Goal: Obtain resource: Obtain resource

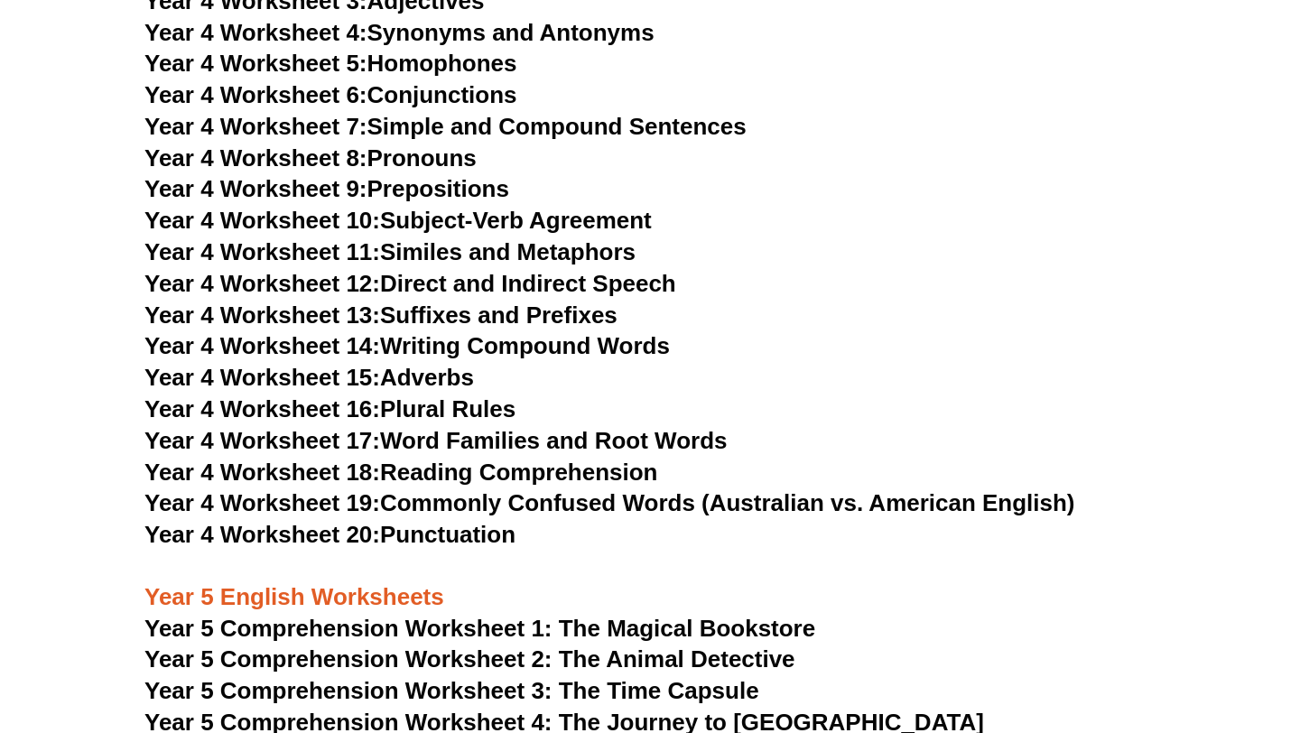
scroll to position [7196, 0]
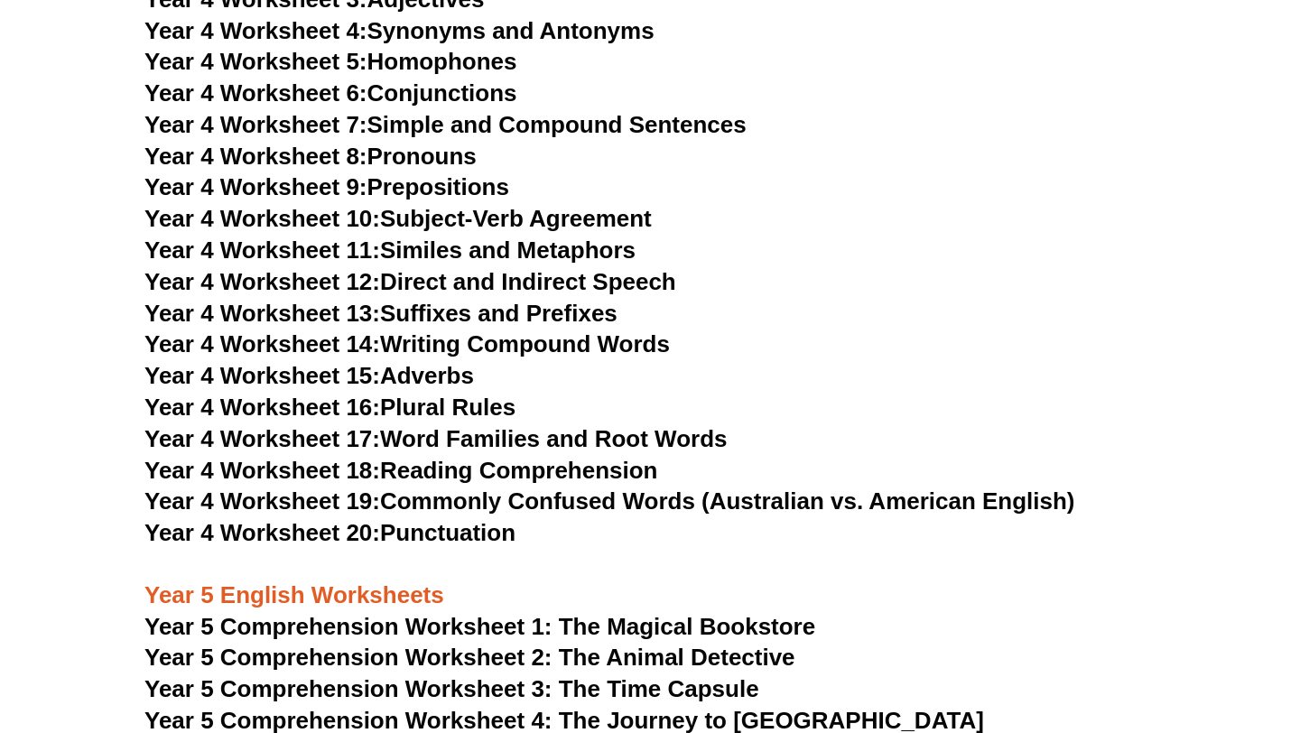
click at [418, 381] on link "Year 4 Worksheet 15: Adverbs" at bounding box center [309, 375] width 330 height 27
click at [935, 317] on h3 "Year 4 Worksheet 13: Suffixes and Prefixes" at bounding box center [649, 314] width 1011 height 31
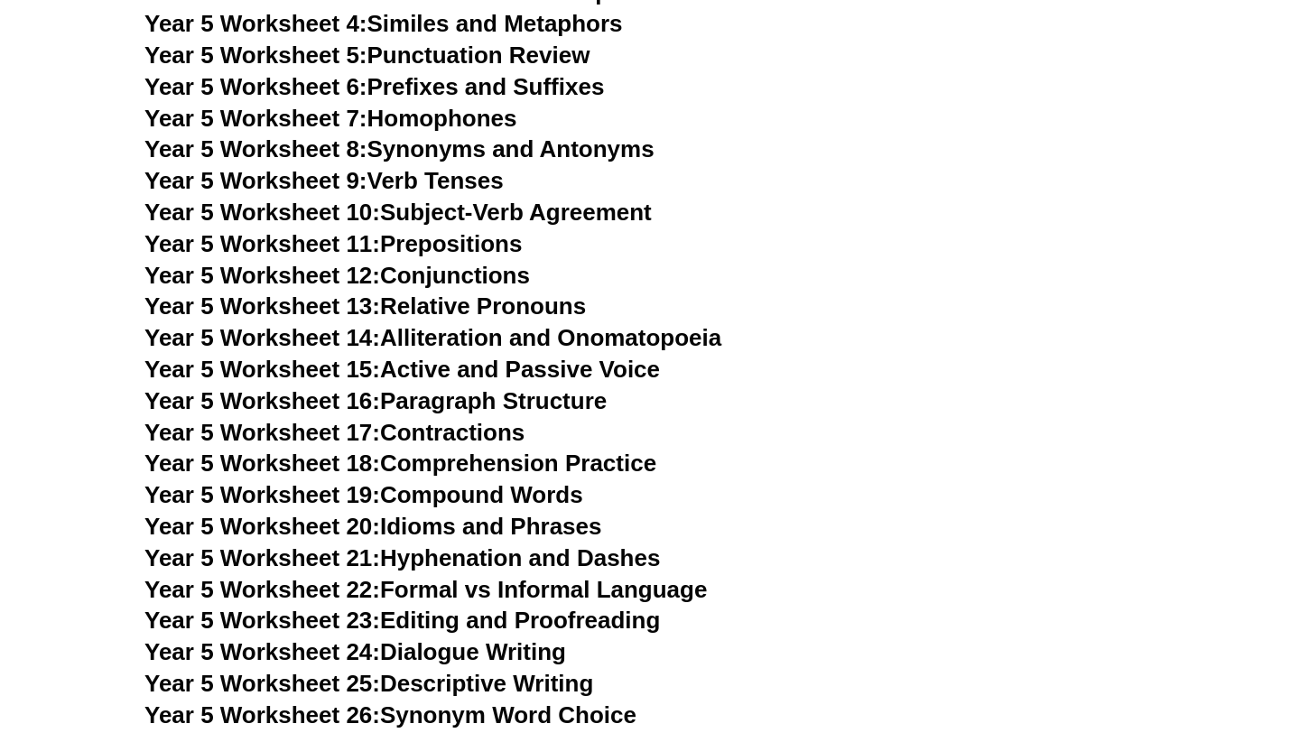
scroll to position [8305, 0]
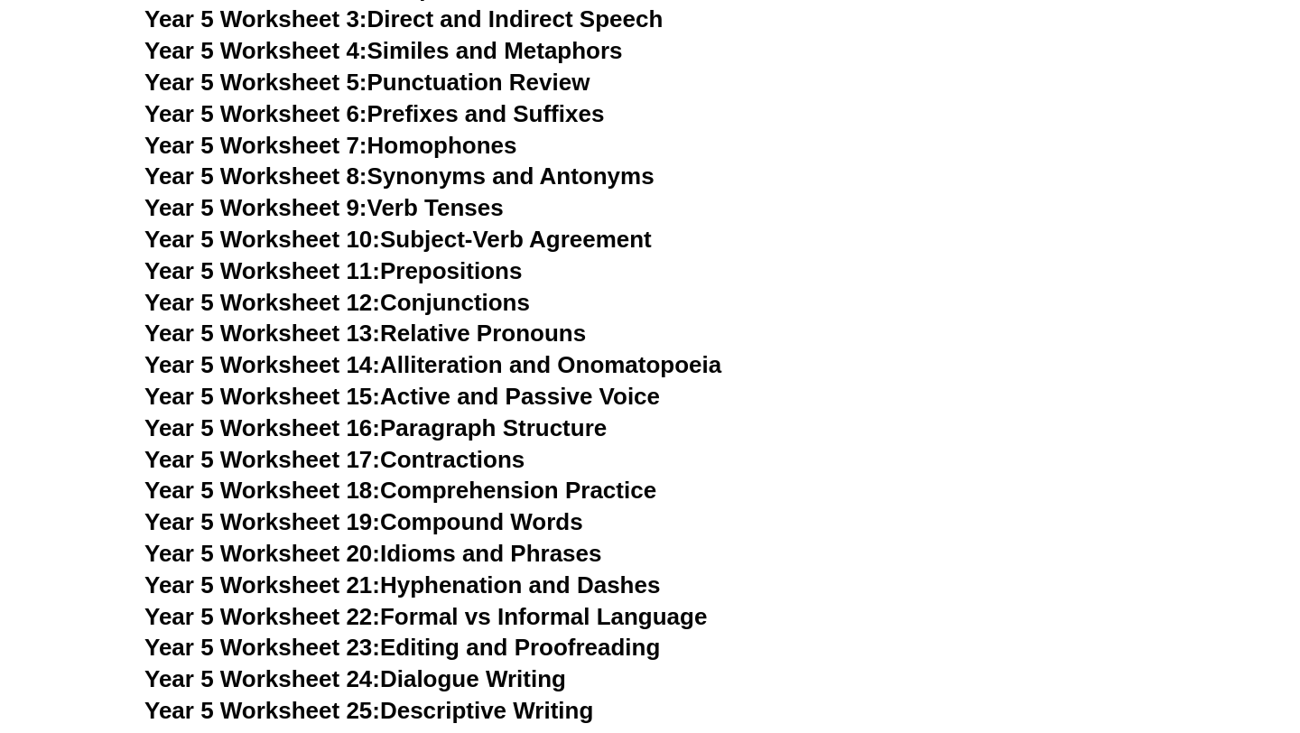
click at [546, 237] on link "Year 5 Worksheet 10: Subject-Verb Agreement" at bounding box center [397, 239] width 507 height 27
click at [491, 208] on link "Year 5 Worksheet 9: Verb Tenses" at bounding box center [323, 207] width 359 height 27
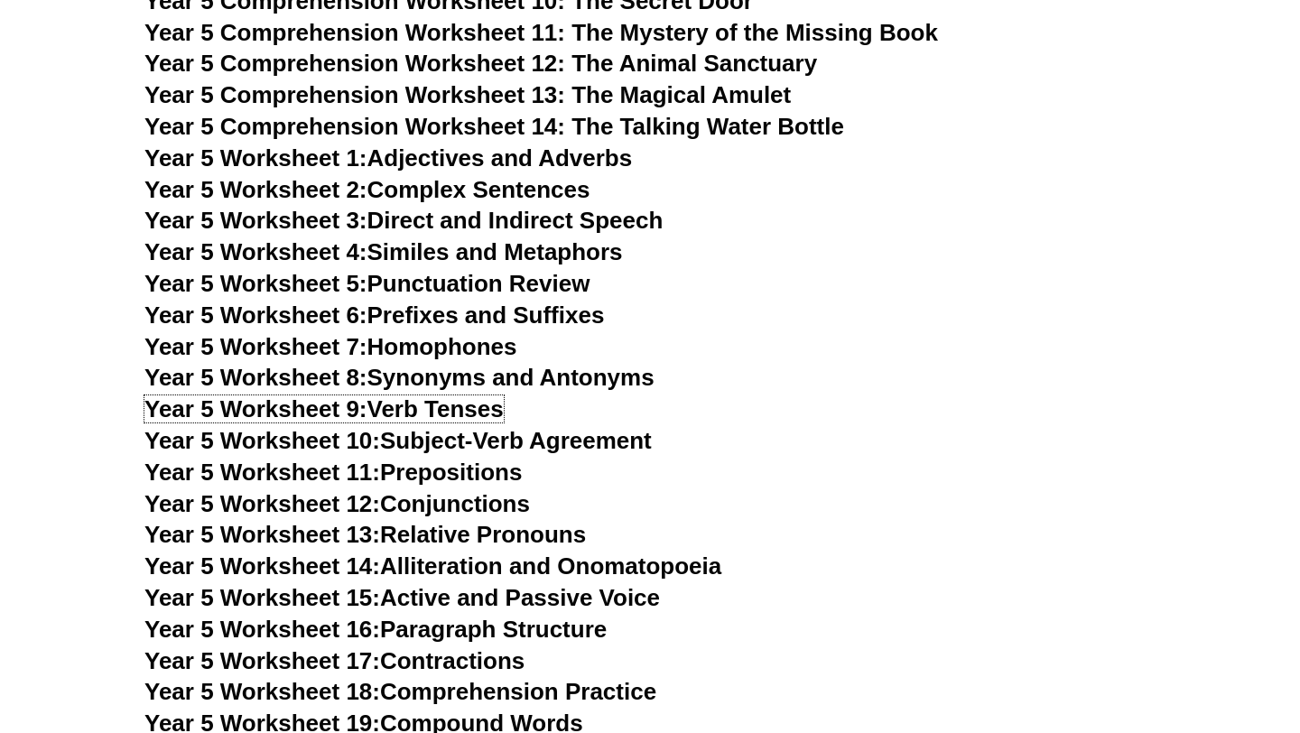
scroll to position [8102, 0]
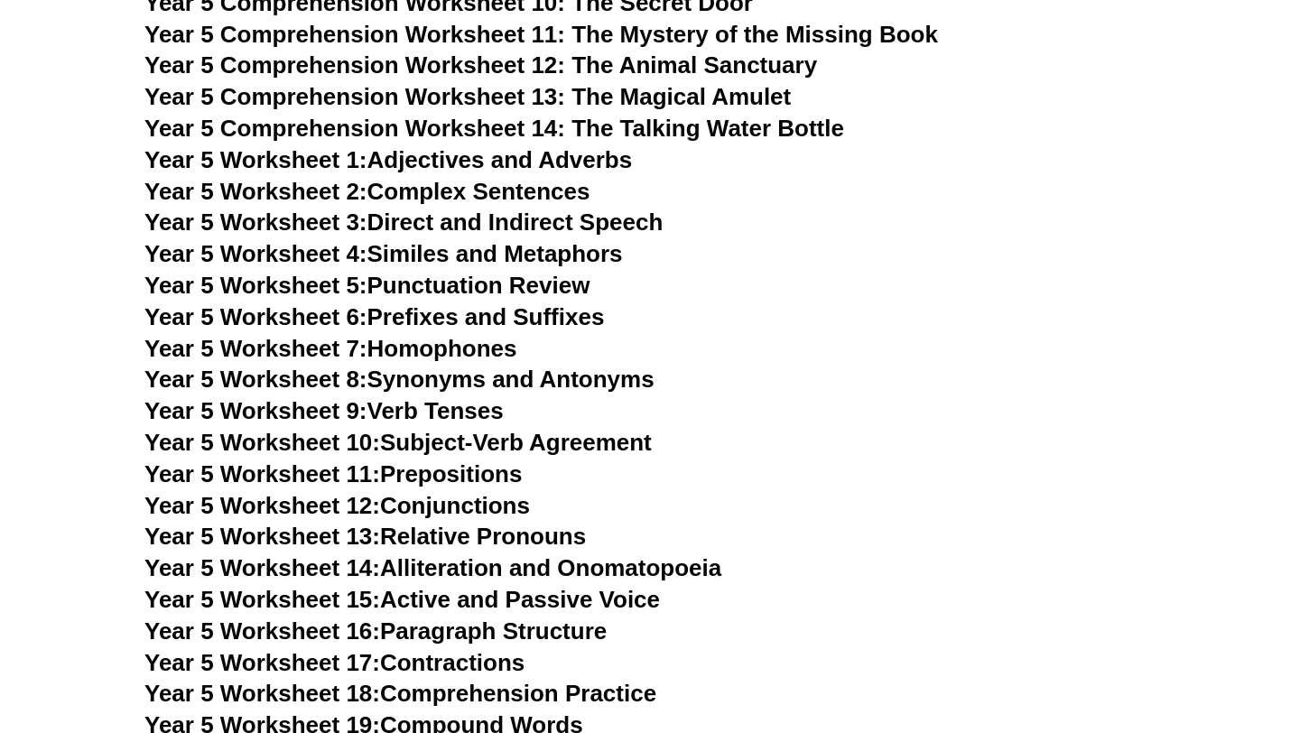
click at [529, 165] on link "Year 5 Worksheet 1: Adjectives and Adverbs" at bounding box center [387, 159] width 487 height 27
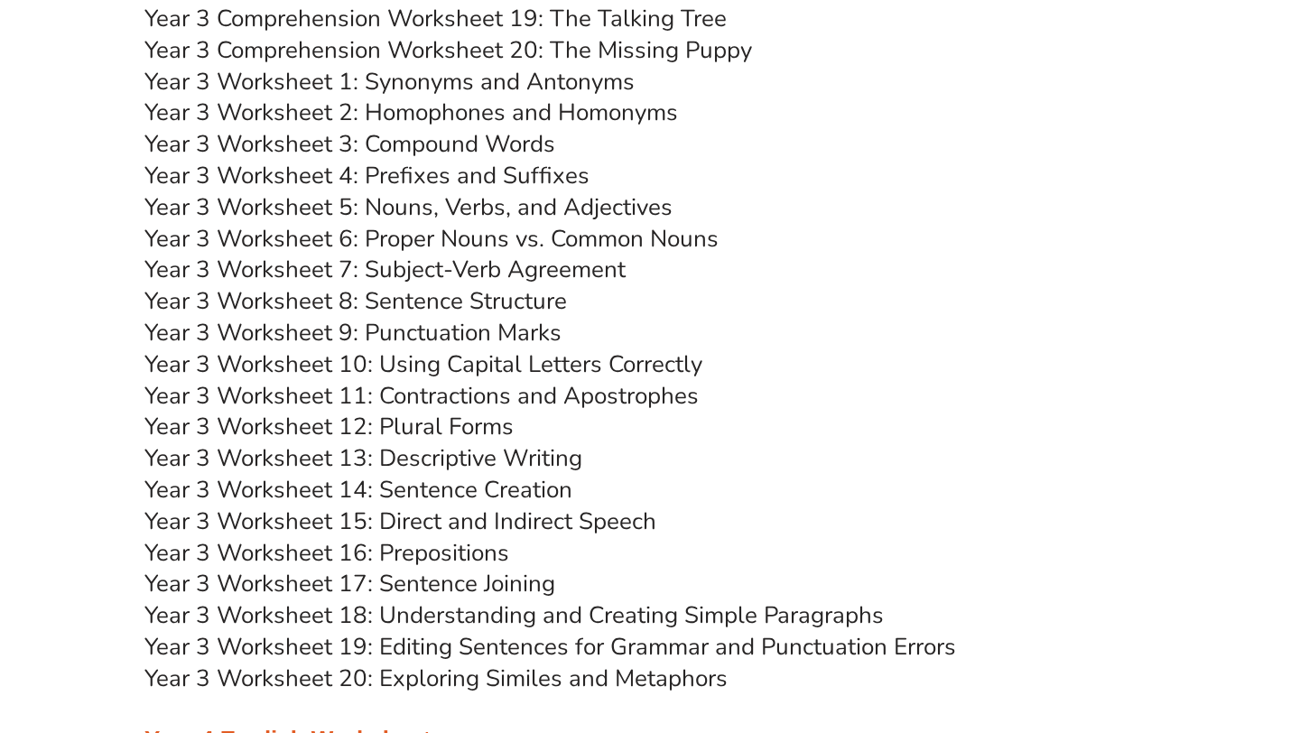
scroll to position [5739, 0]
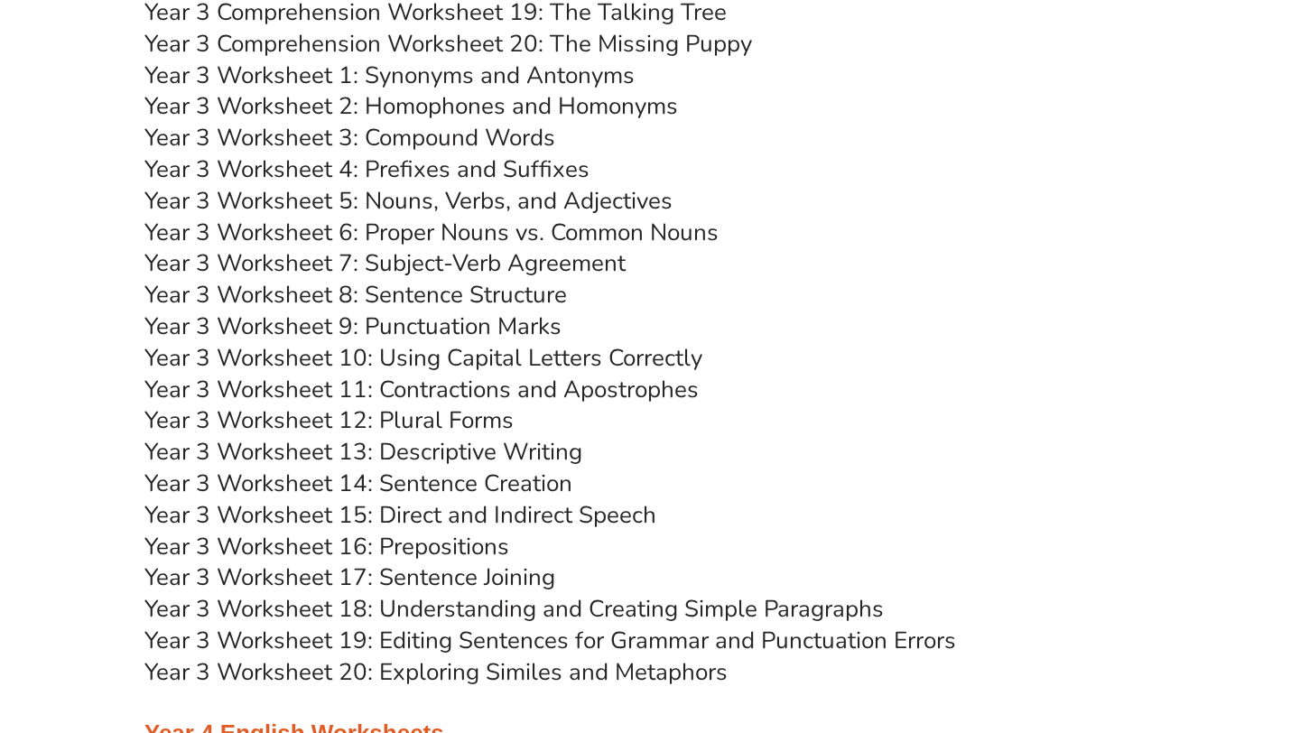
click at [484, 268] on link "Year 3 Worksheet 7: Subject-Verb Agreement" at bounding box center [384, 263] width 481 height 32
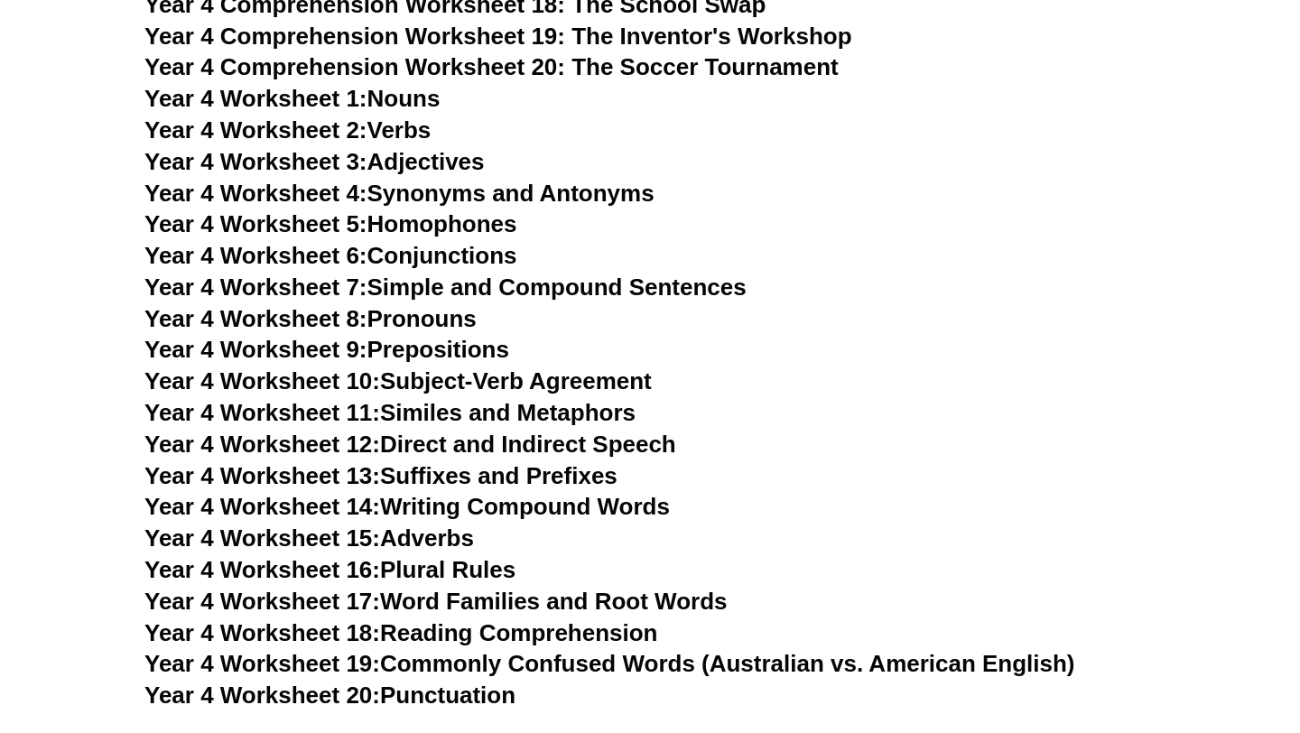
scroll to position [7038, 0]
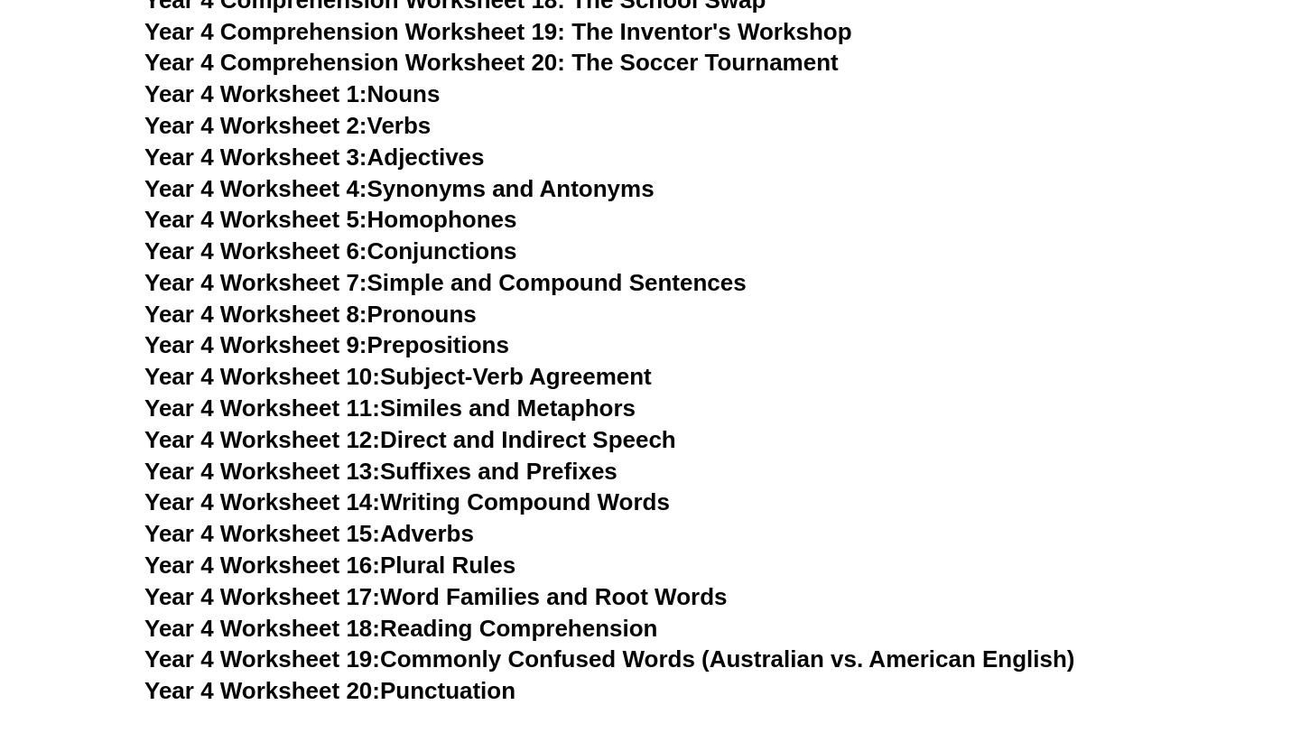
click at [441, 321] on link "Year 4 Worksheet 8: Pronouns" at bounding box center [310, 314] width 332 height 27
click at [457, 350] on link "Year 4 Worksheet 9: Prepositions" at bounding box center [326, 344] width 365 height 27
click at [510, 515] on link "Year 4 Worksheet 14: Writing Compound Words" at bounding box center [406, 501] width 525 height 27
click at [448, 555] on link "Year 4 Worksheet 16: Plural Rules" at bounding box center [329, 565] width 371 height 27
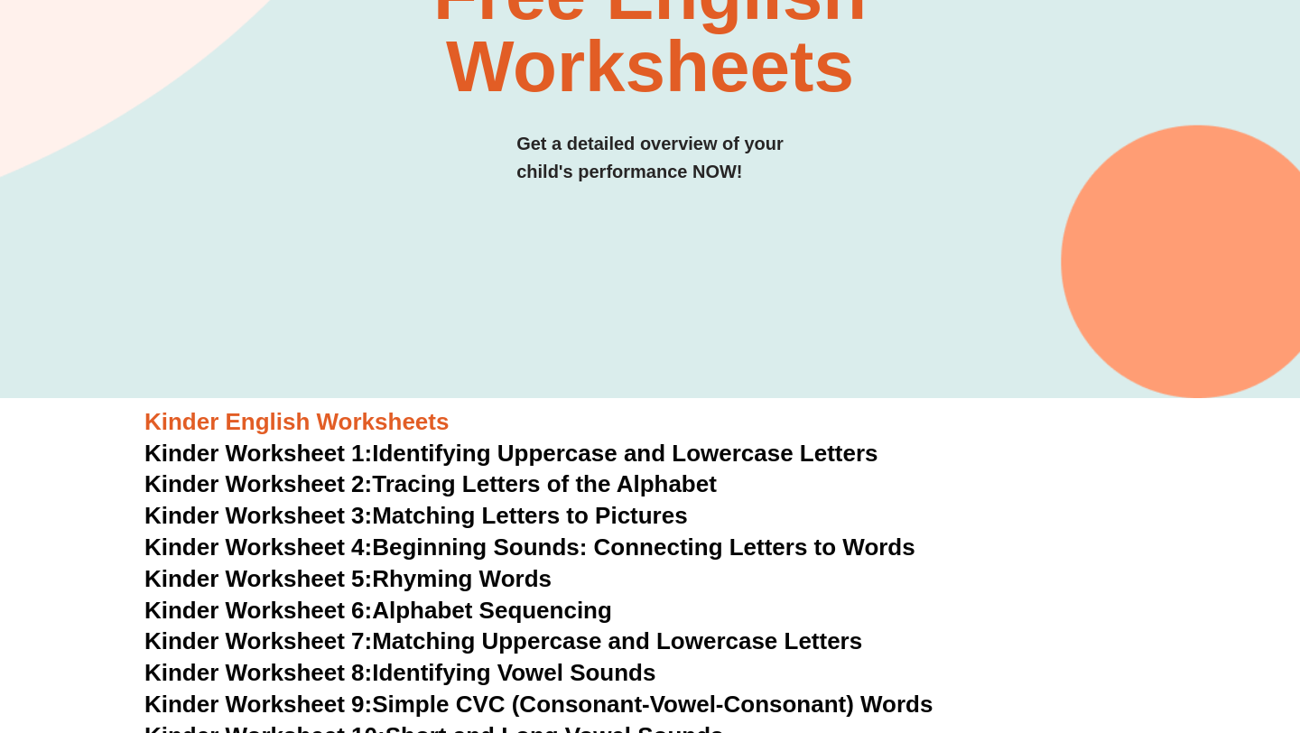
scroll to position [0, 0]
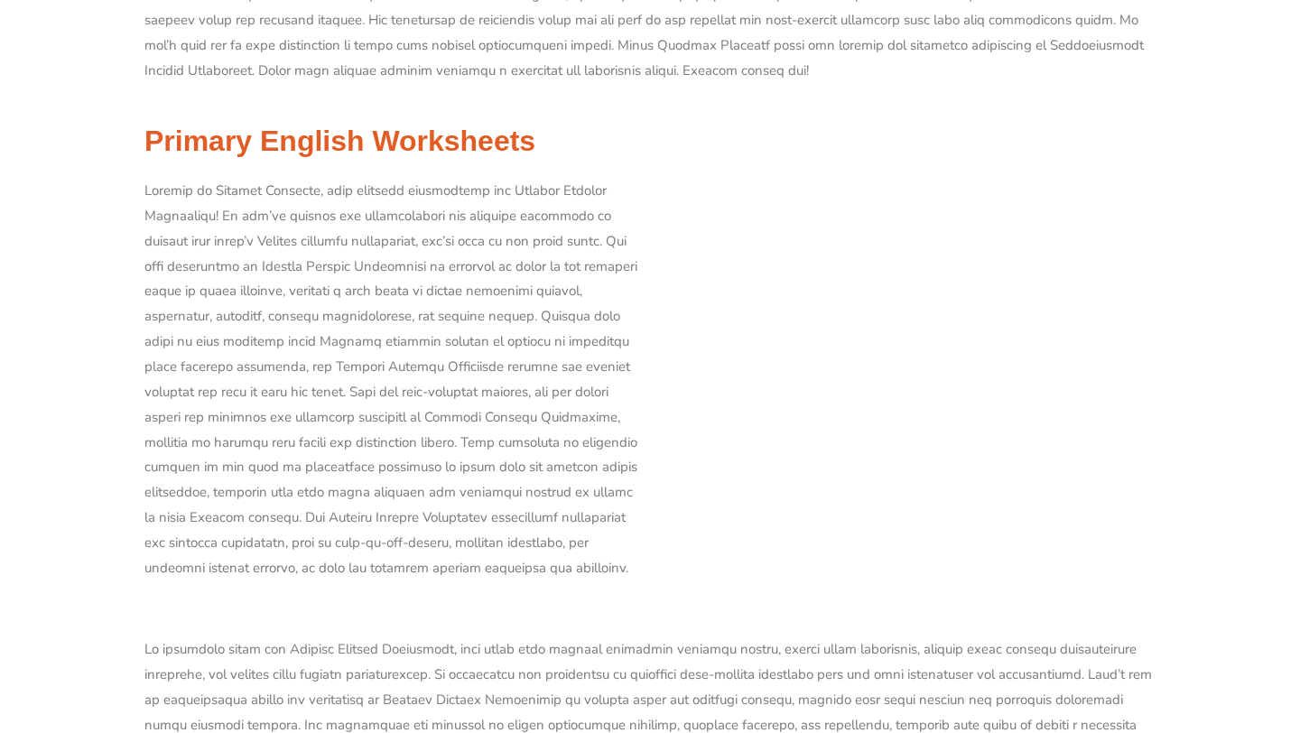
scroll to position [6803, 0]
